Goal: Information Seeking & Learning: Find specific fact

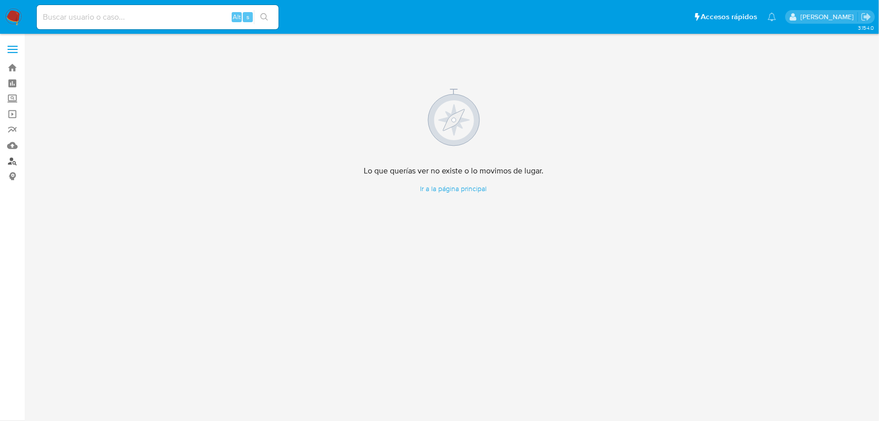
click at [17, 162] on link "Buscador de personas" at bounding box center [60, 161] width 120 height 16
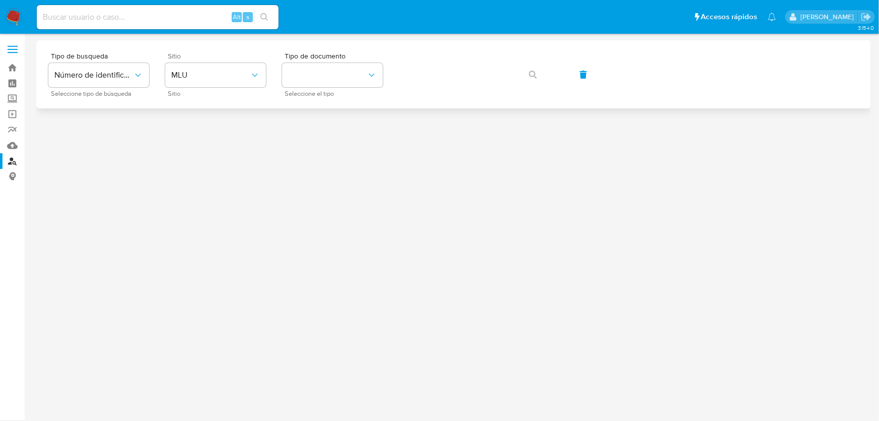
click at [250, 88] on div "Sitio MLU Sitio" at bounding box center [215, 74] width 101 height 44
click at [252, 82] on button "MLU" at bounding box center [215, 75] width 101 height 24
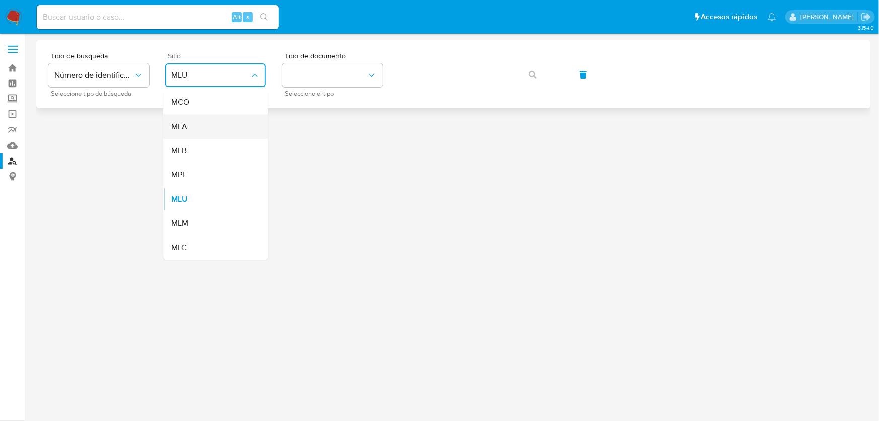
click at [196, 131] on div "MLA" at bounding box center [212, 126] width 83 height 24
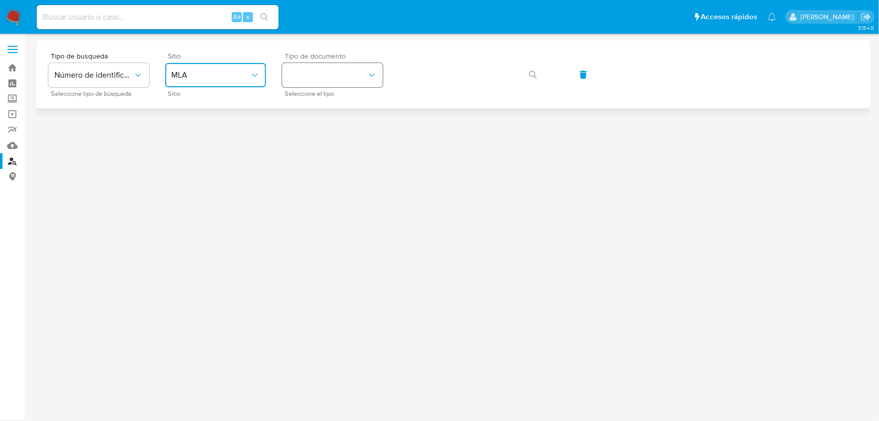
click at [348, 81] on button "identificationType" at bounding box center [332, 75] width 101 height 24
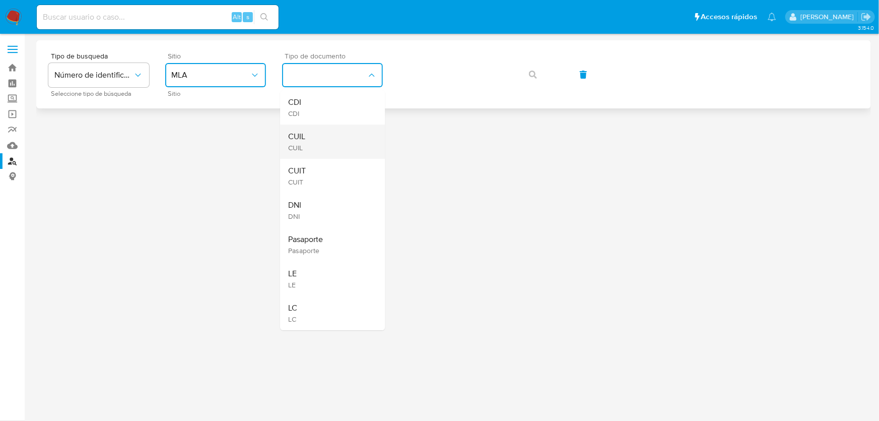
click at [318, 145] on div "CUIL CUIL" at bounding box center [329, 141] width 83 height 34
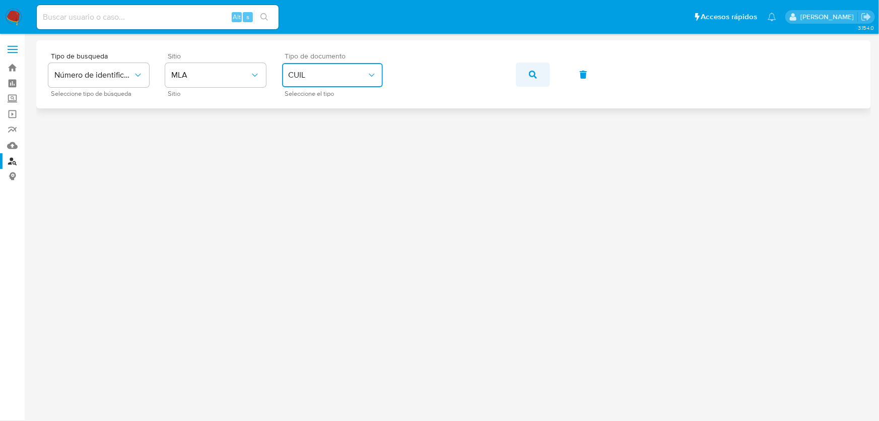
click at [536, 74] on icon "button" at bounding box center [533, 75] width 8 height 8
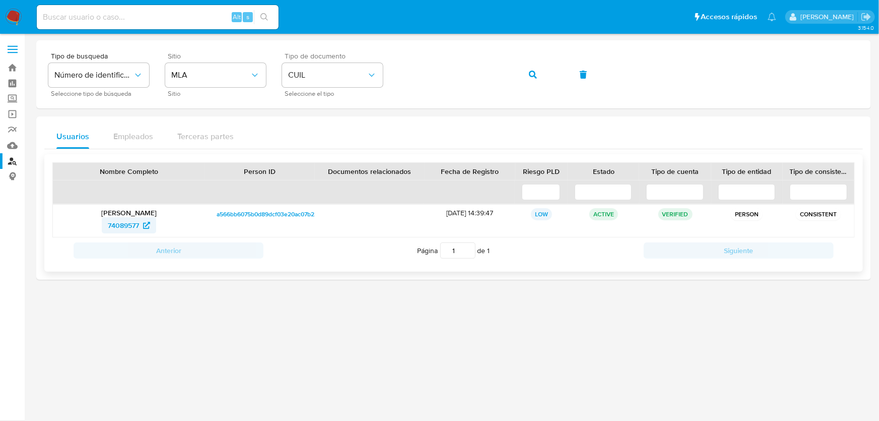
click at [112, 224] on span "74089577" at bounding box center [123, 225] width 31 height 16
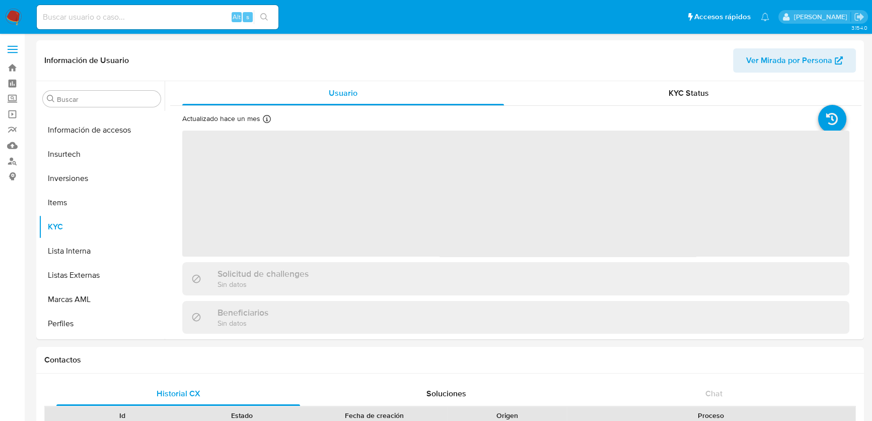
scroll to position [498, 0]
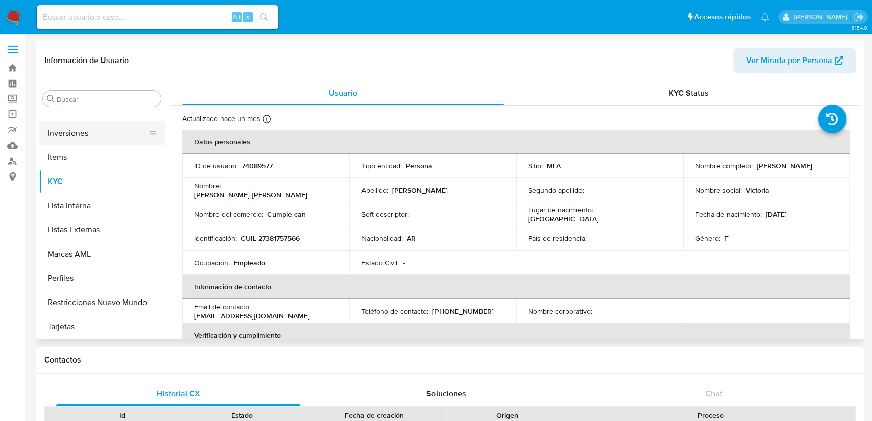
select select "10"
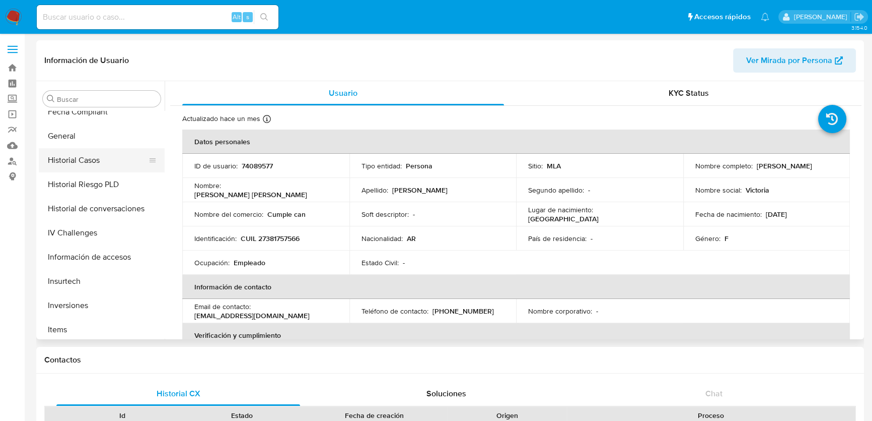
scroll to position [314, 0]
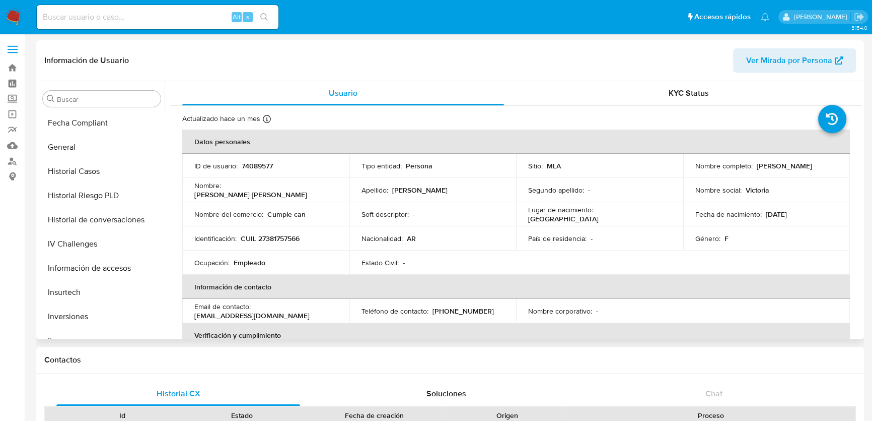
click at [270, 166] on p "74089577" at bounding box center [257, 165] width 31 height 9
drag, startPoint x: 270, startPoint y: 166, endPoint x: 259, endPoint y: 165, distance: 10.6
click at [259, 165] on p "74089577" at bounding box center [257, 165] width 31 height 9
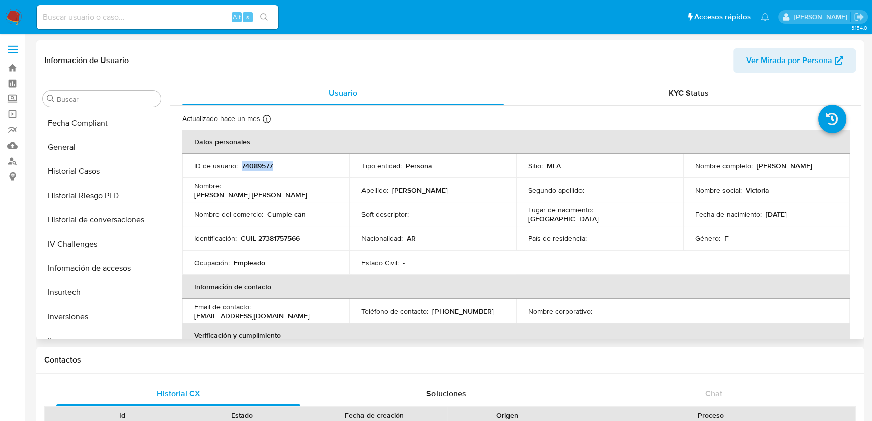
drag, startPoint x: 276, startPoint y: 166, endPoint x: 241, endPoint y: 164, distance: 34.3
click at [241, 164] on div "ID de usuario : 74089577" at bounding box center [265, 165] width 143 height 9
copy p "74089577"
